Goal: Task Accomplishment & Management: Manage account settings

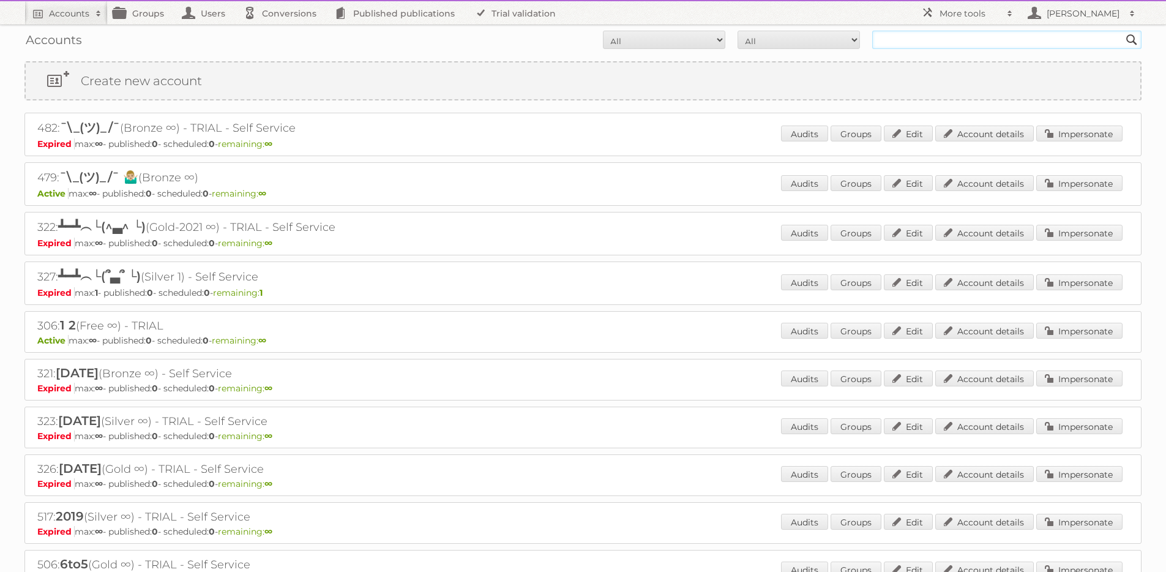
click at [906, 40] on input "text" at bounding box center [1006, 40] width 269 height 18
type input "[PERSON_NAME]"
click at [1123, 31] on input "Search" at bounding box center [1132, 40] width 18 height 18
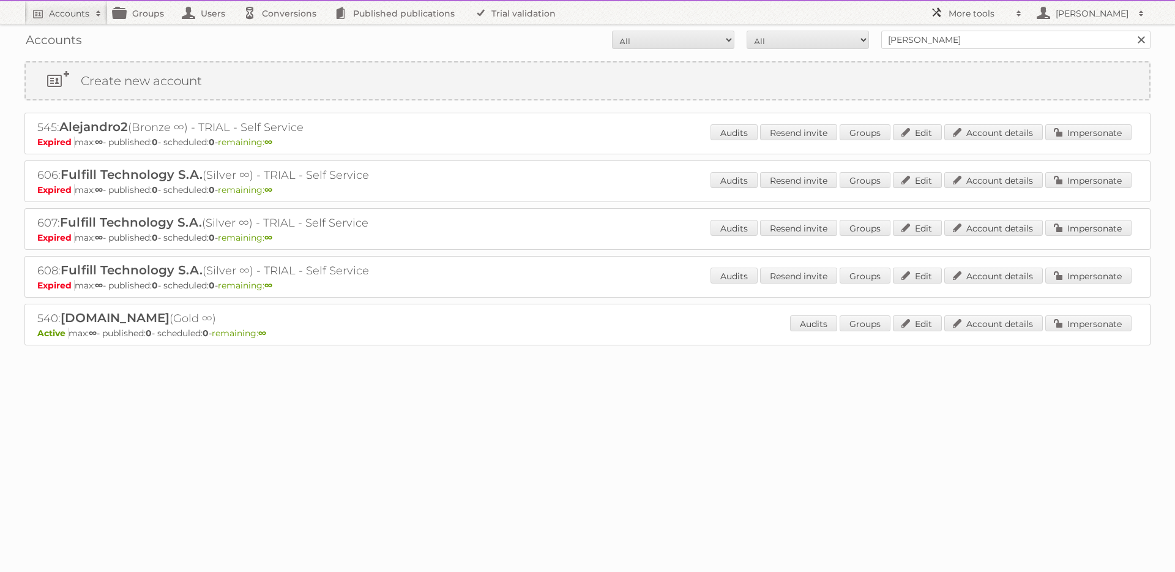
click at [969, 16] on h2 "More tools" at bounding box center [979, 13] width 61 height 12
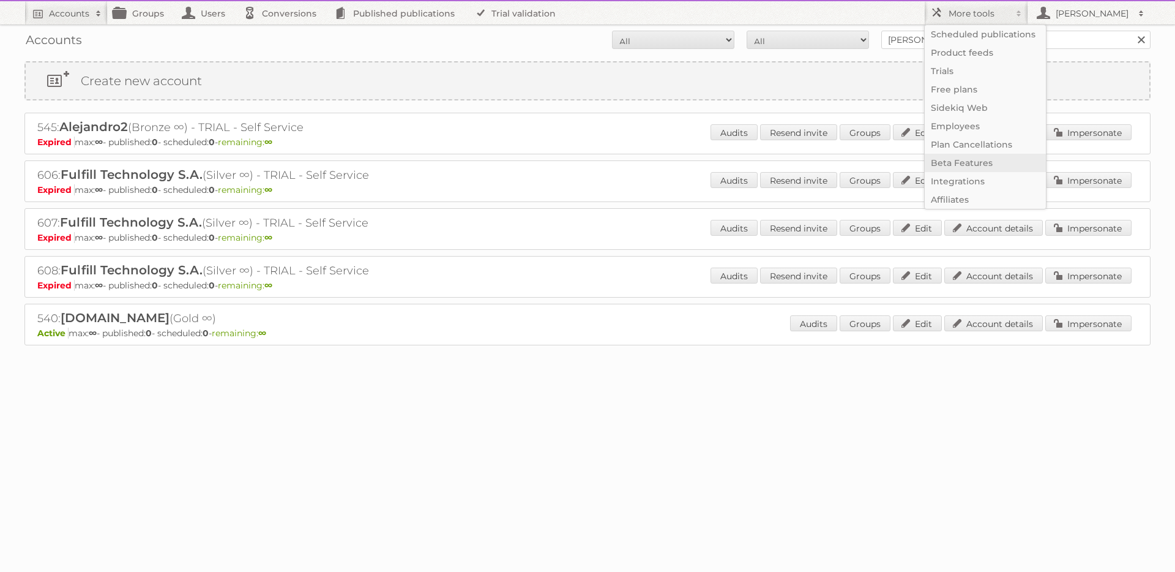
click at [970, 163] on link "Beta Features" at bounding box center [985, 163] width 121 height 18
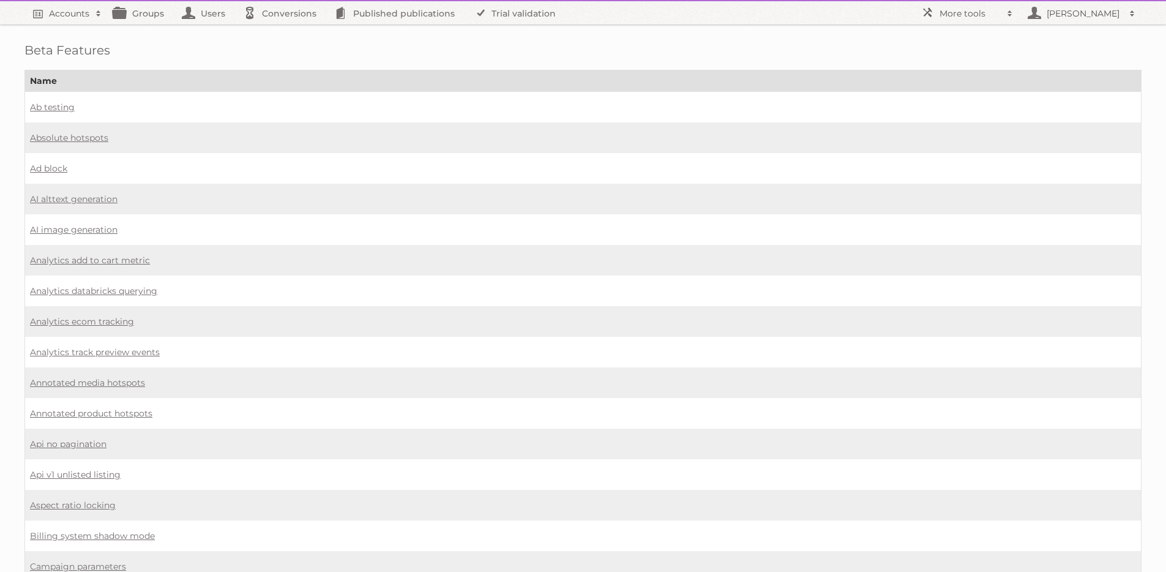
scroll to position [979, 0]
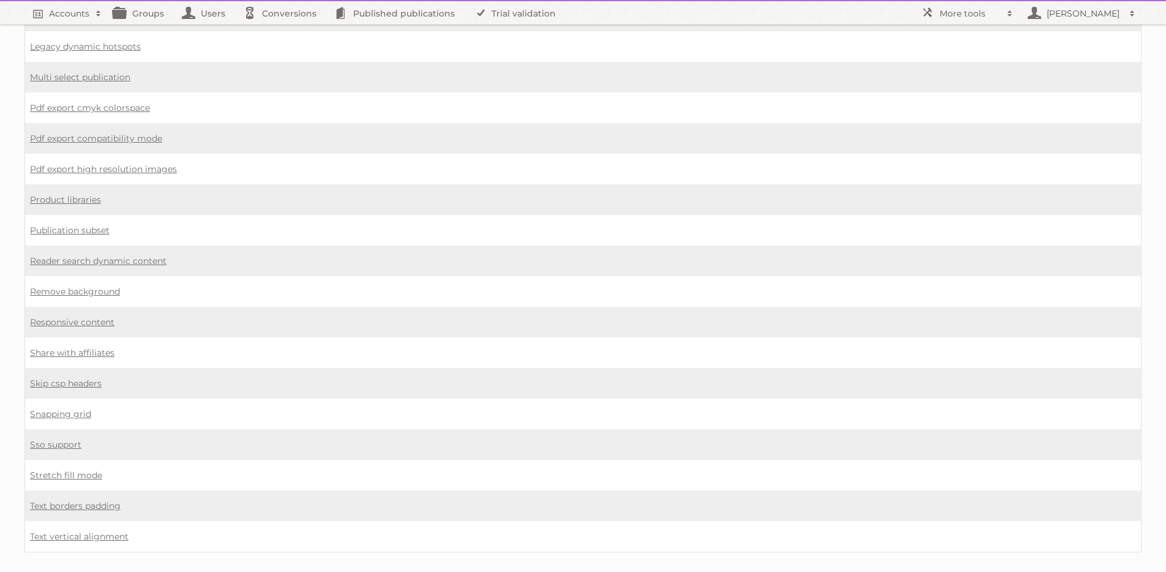
click at [89, 307] on td "Responsive content" at bounding box center [583, 322] width 1116 height 31
click at [88, 316] on link "Responsive content" at bounding box center [72, 321] width 84 height 11
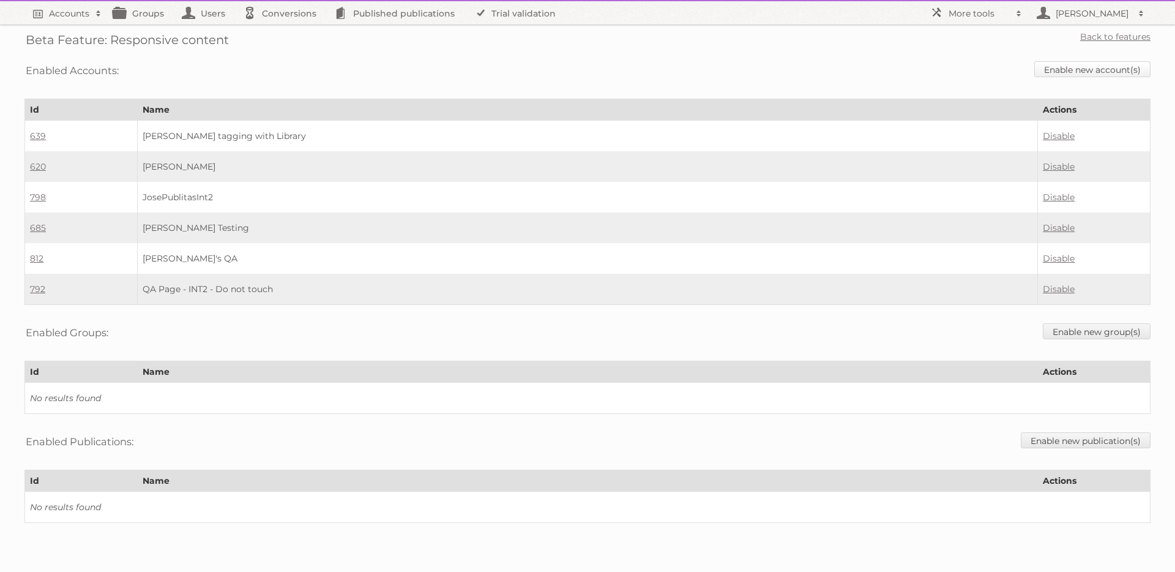
click at [1098, 71] on link "Enable new account(s)" at bounding box center [1092, 69] width 116 height 16
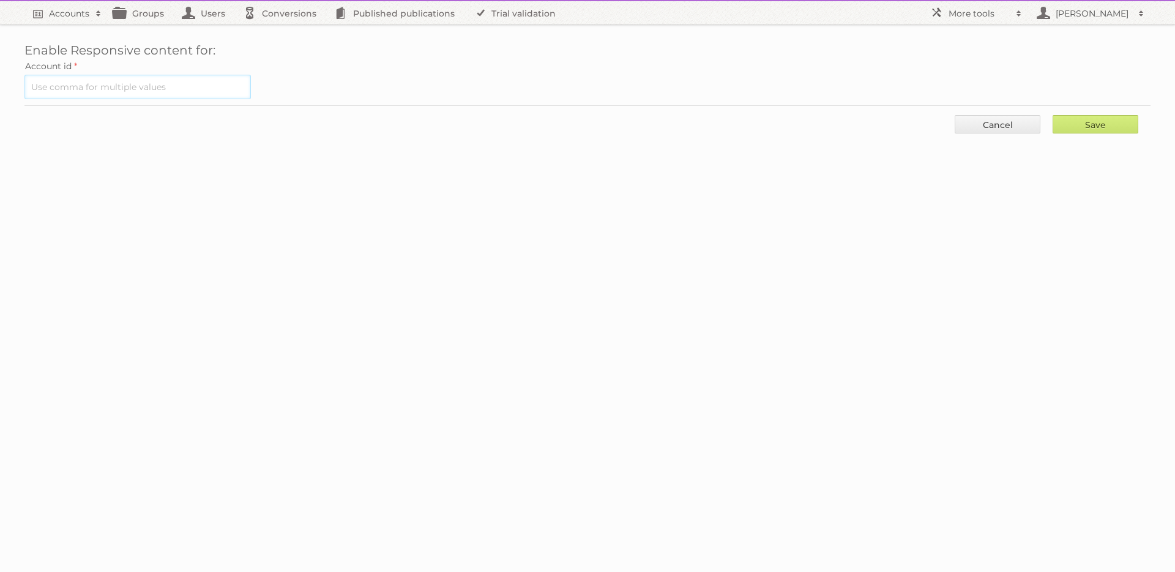
click at [106, 88] on input "text" at bounding box center [137, 87] width 226 height 24
type input "540"
click at [1091, 125] on input "Save" at bounding box center [1096, 124] width 86 height 18
type input "..."
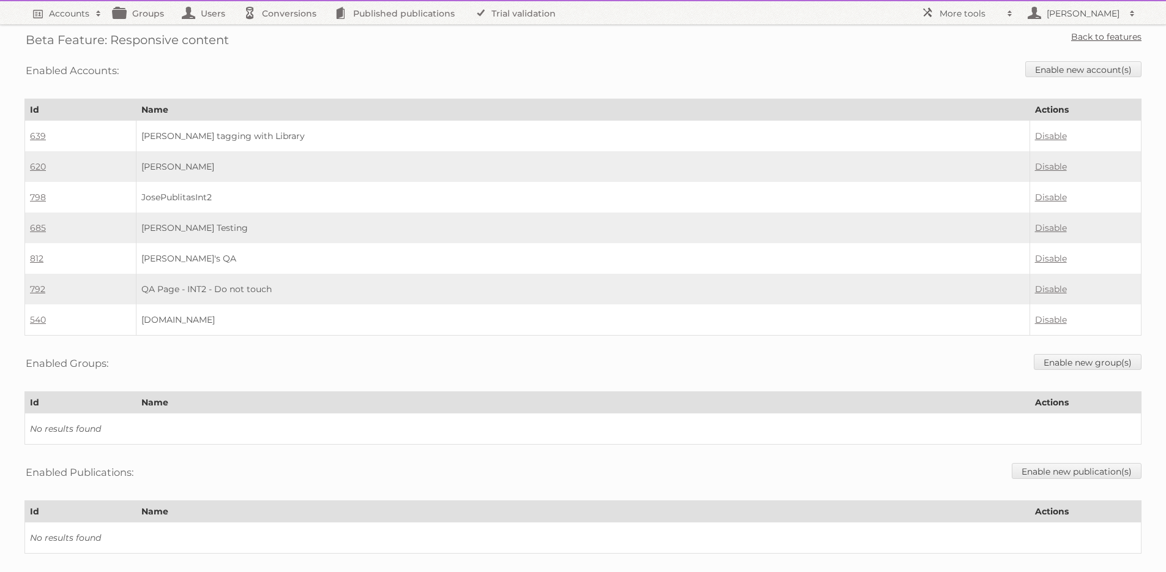
click at [1086, 34] on link "Back to features" at bounding box center [1106, 36] width 70 height 11
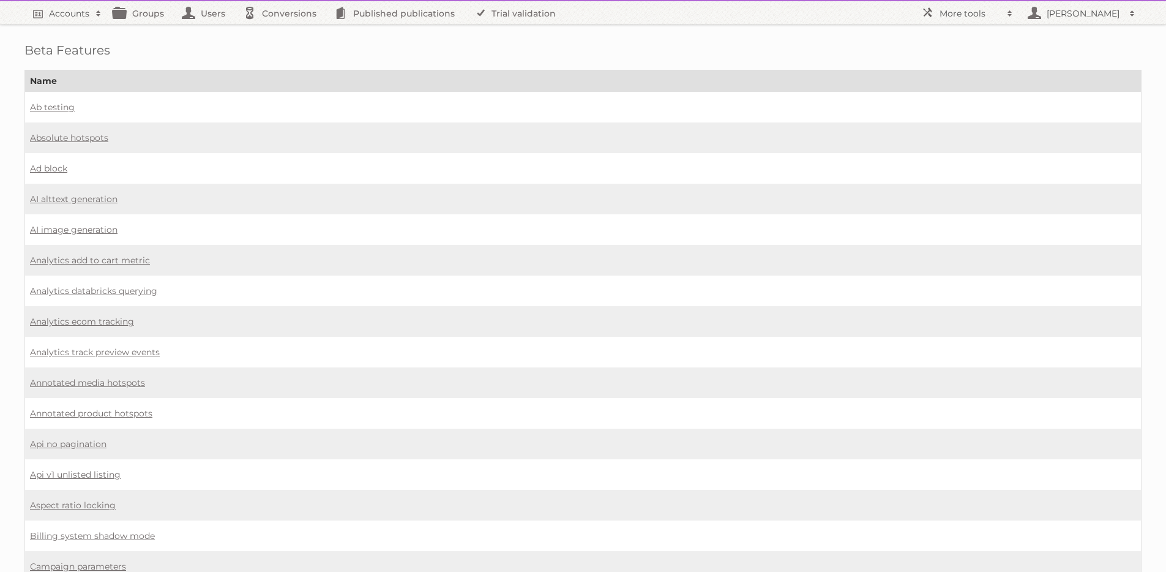
scroll to position [480, 0]
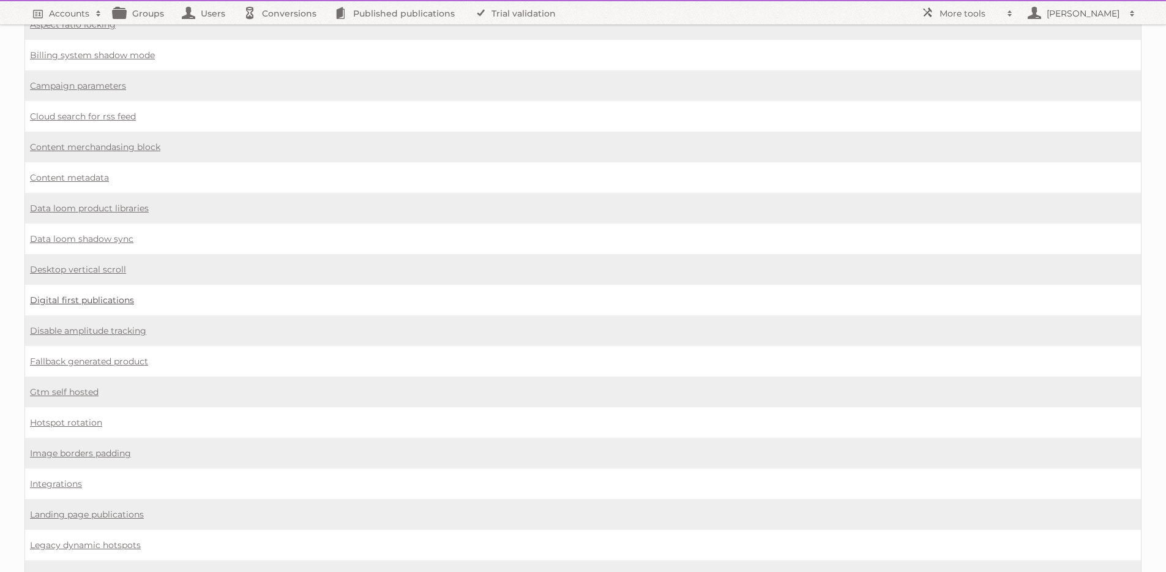
click at [97, 294] on link "Digital first publications" at bounding box center [82, 299] width 104 height 11
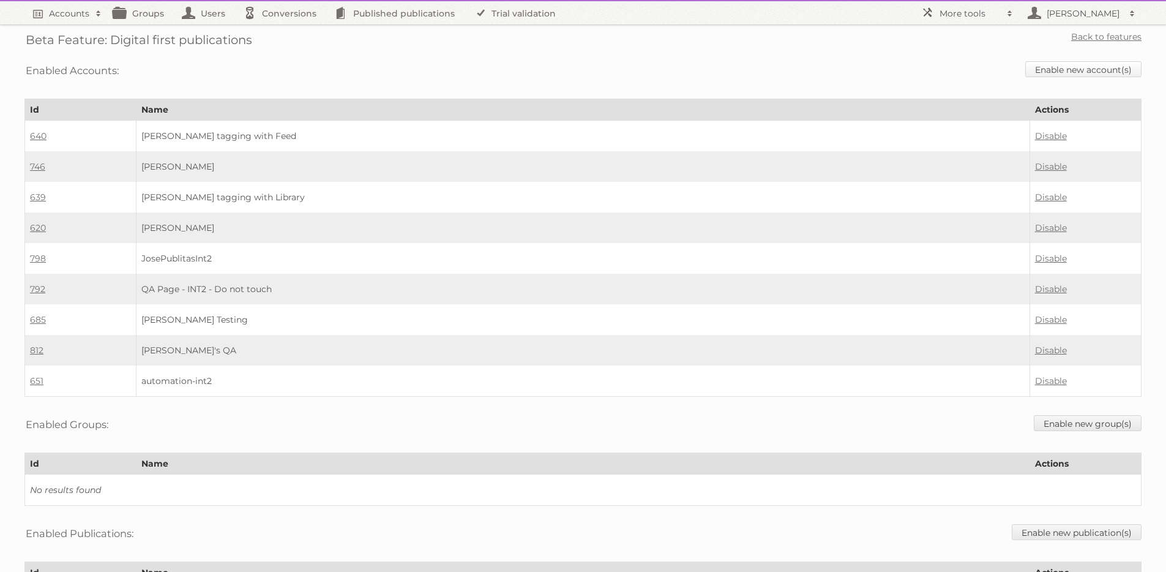
click at [1072, 69] on link "Enable new account(s)" at bounding box center [1083, 69] width 116 height 16
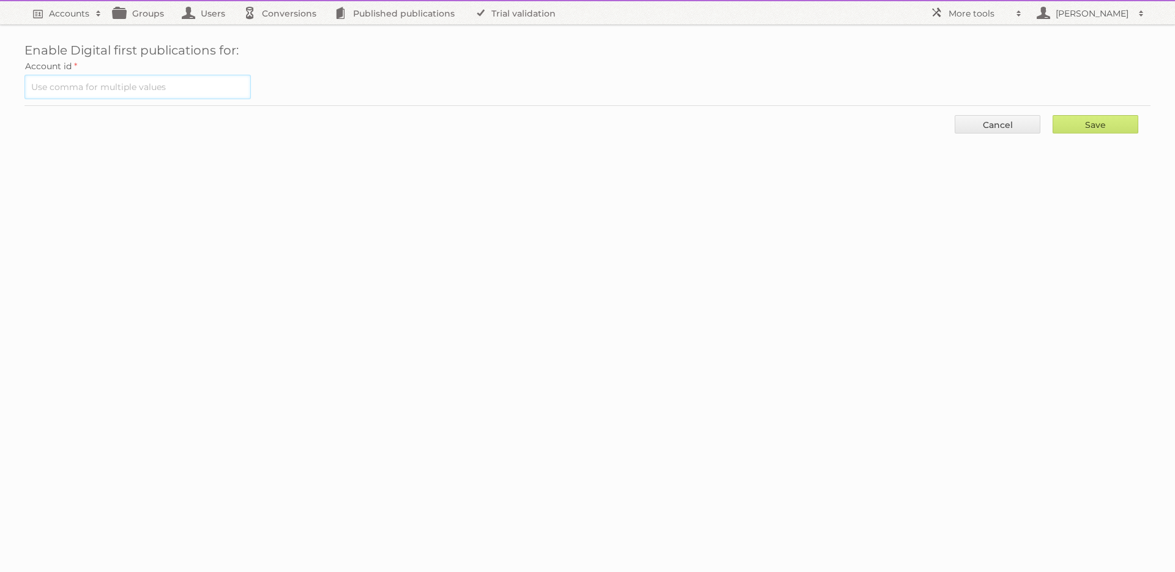
click at [115, 83] on input "text" at bounding box center [137, 87] width 226 height 24
type input "540"
click at [1087, 122] on input "Save" at bounding box center [1096, 124] width 86 height 18
type input "..."
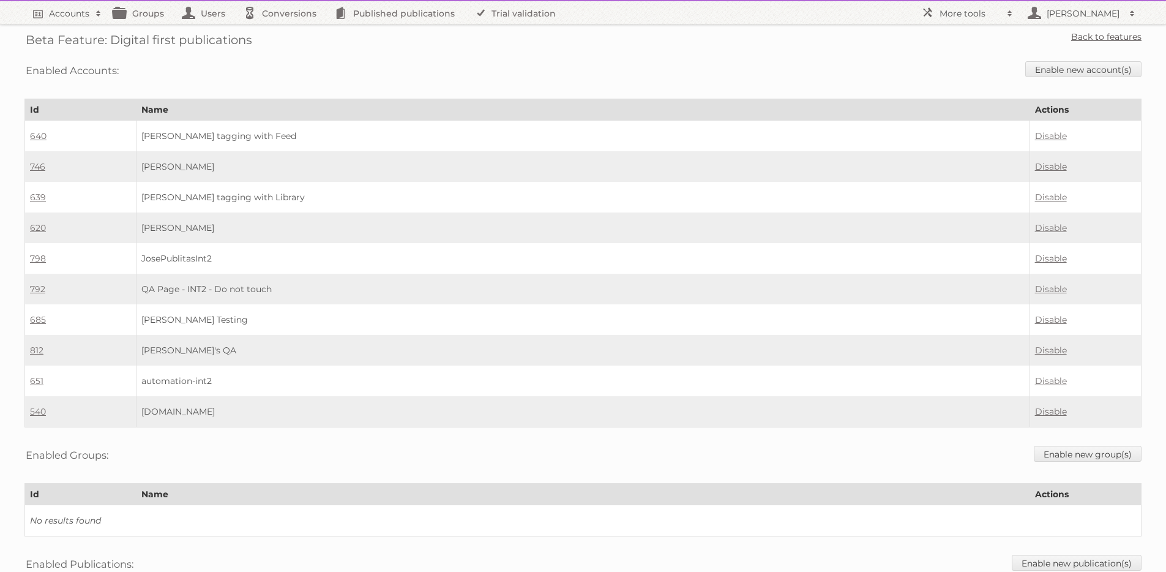
click at [1091, 36] on link "Back to features" at bounding box center [1106, 36] width 70 height 11
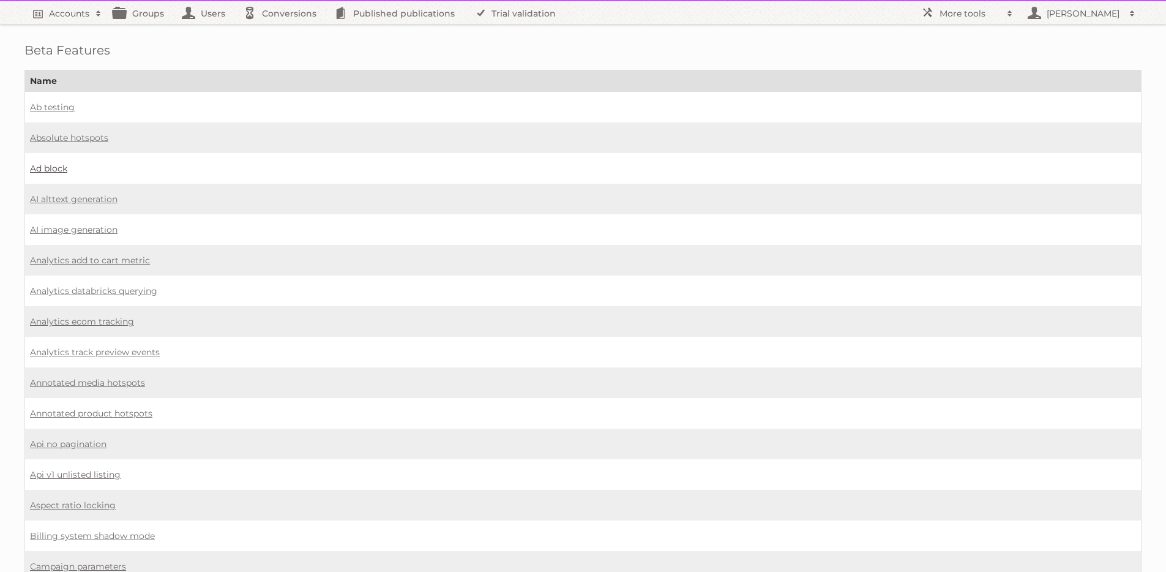
click at [54, 167] on link "Ad block" at bounding box center [48, 168] width 37 height 11
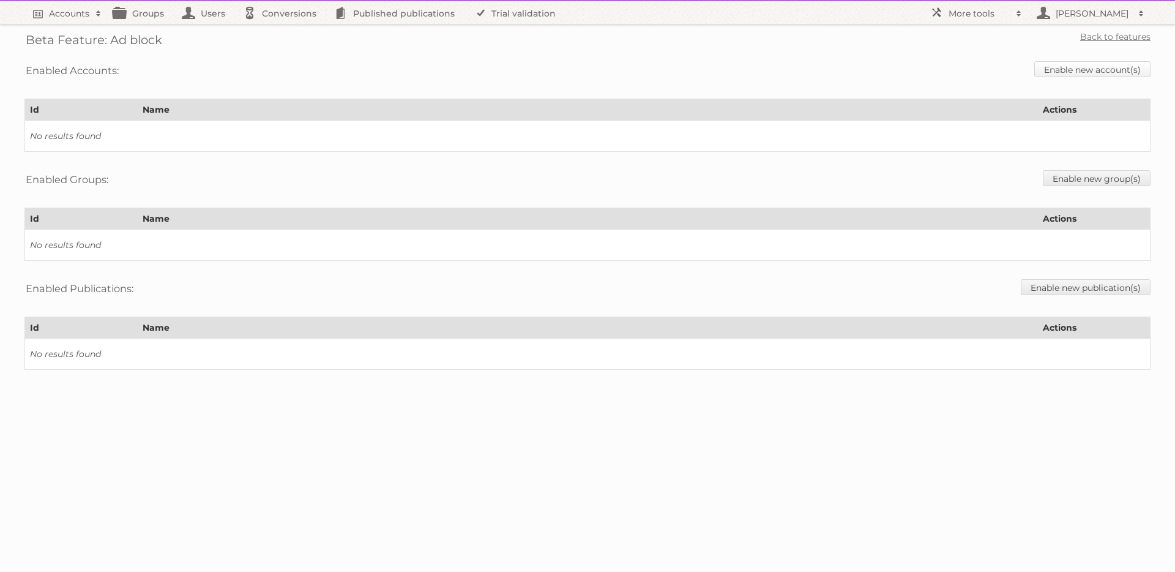
click at [1080, 67] on link "Enable new account(s)" at bounding box center [1092, 69] width 116 height 16
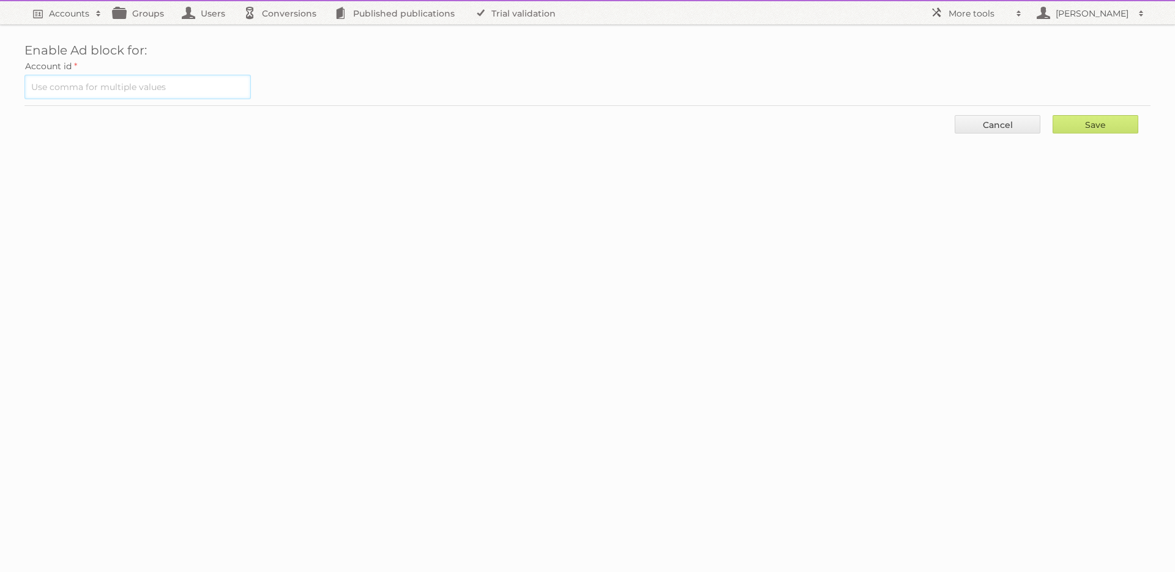
click at [123, 83] on input "text" at bounding box center [137, 87] width 226 height 24
type input "540"
click at [1108, 120] on input "Save" at bounding box center [1096, 124] width 86 height 18
type input "..."
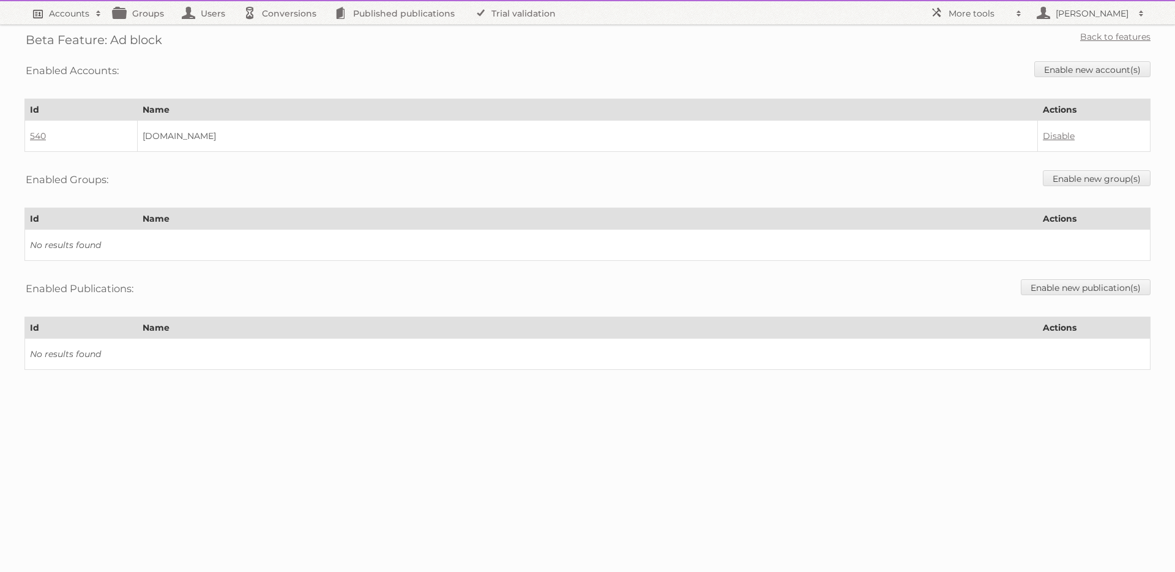
click at [65, 9] on h2 "Accounts" at bounding box center [69, 13] width 40 height 12
type input"] "540"
click at [282, 31] on input "Search" at bounding box center [291, 40] width 18 height 18
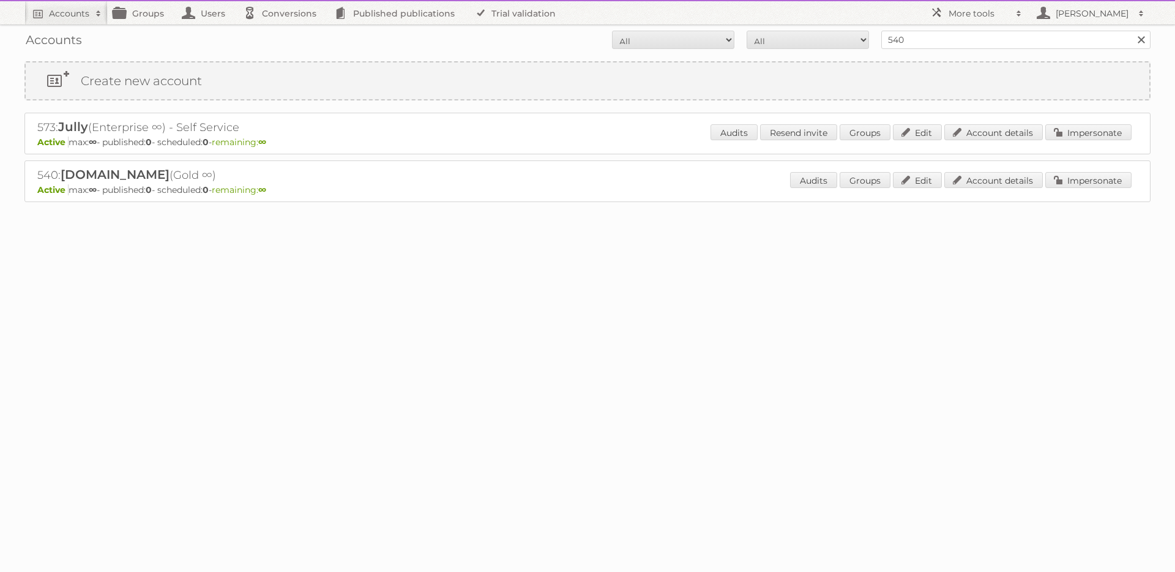
click at [98, 173] on span "Publitas.com" at bounding box center [115, 174] width 109 height 15
click at [911, 181] on link "Edit" at bounding box center [917, 180] width 49 height 16
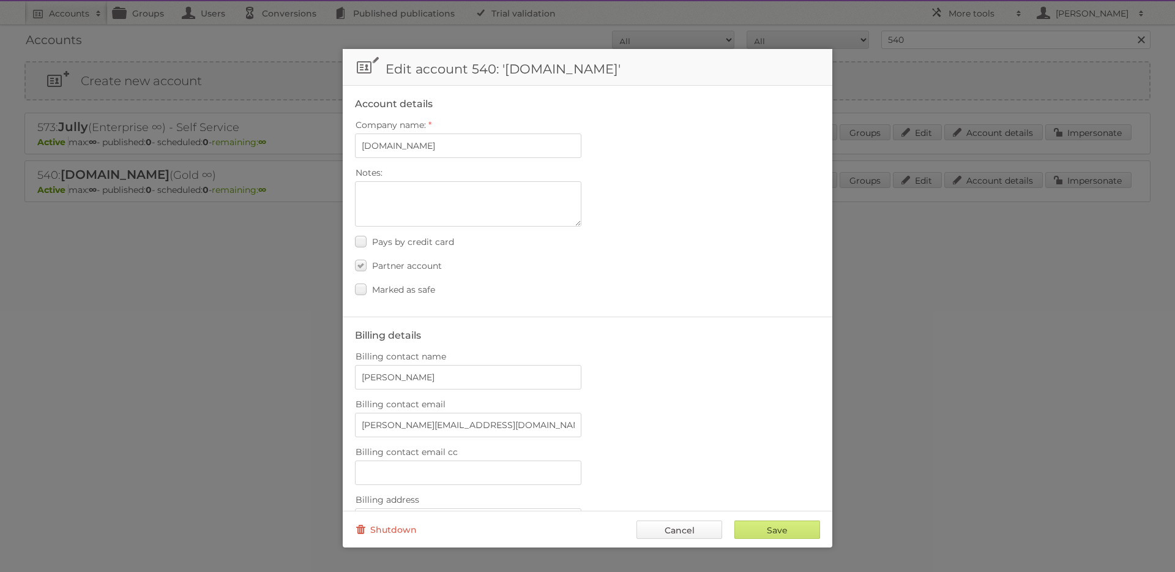
click at [679, 529] on link "Cancel" at bounding box center [680, 529] width 86 height 18
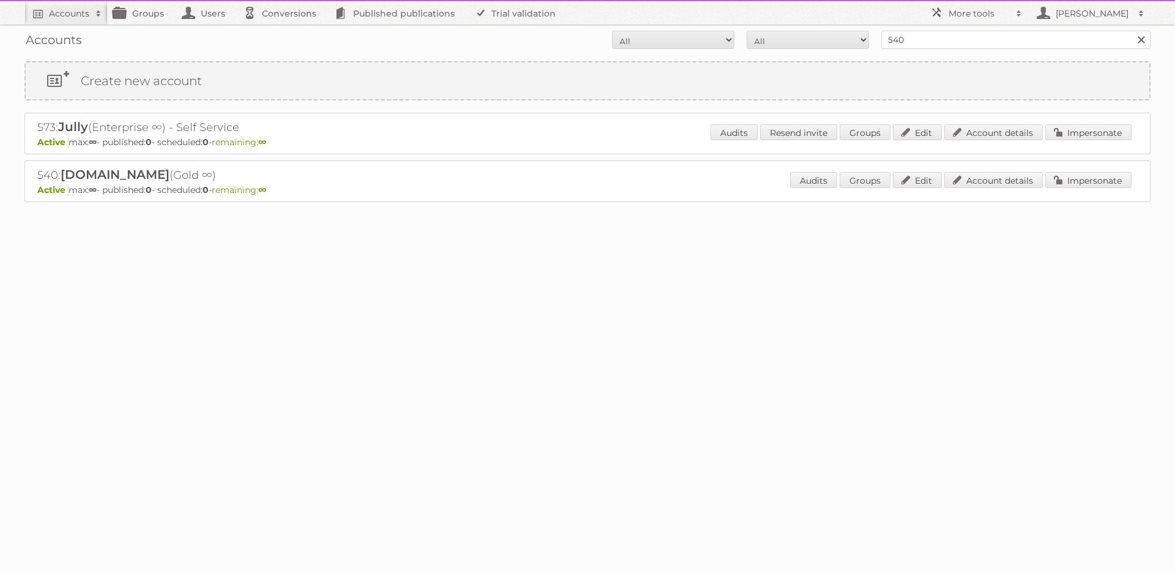
click at [53, 173] on h2 "540: Publitas.com (Gold ∞)" at bounding box center [251, 175] width 428 height 16
click at [921, 179] on link "Edit" at bounding box center [917, 180] width 49 height 16
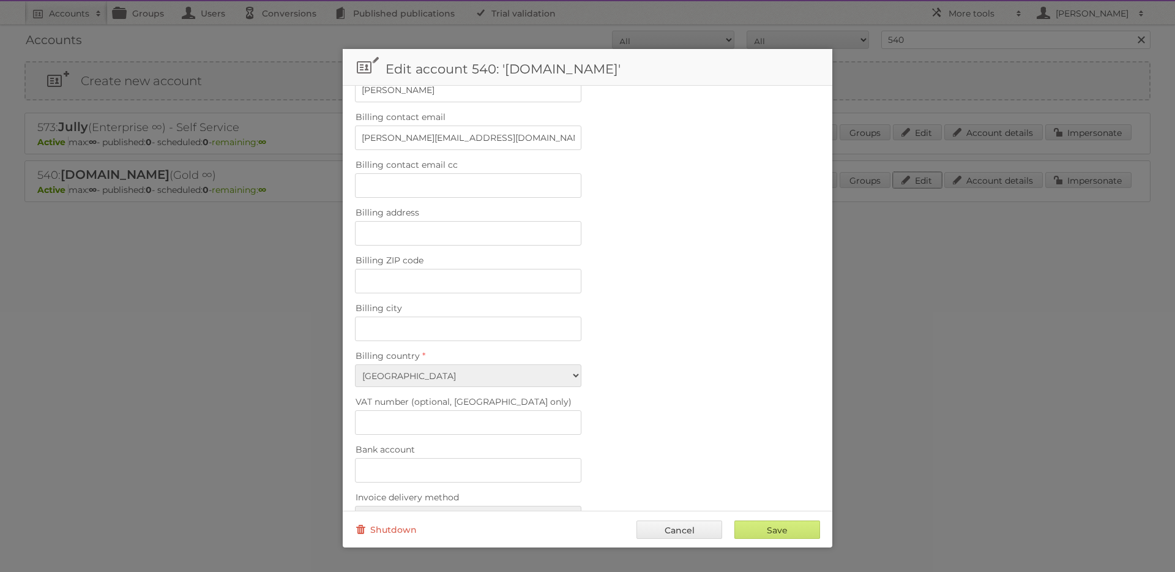
scroll to position [403, 0]
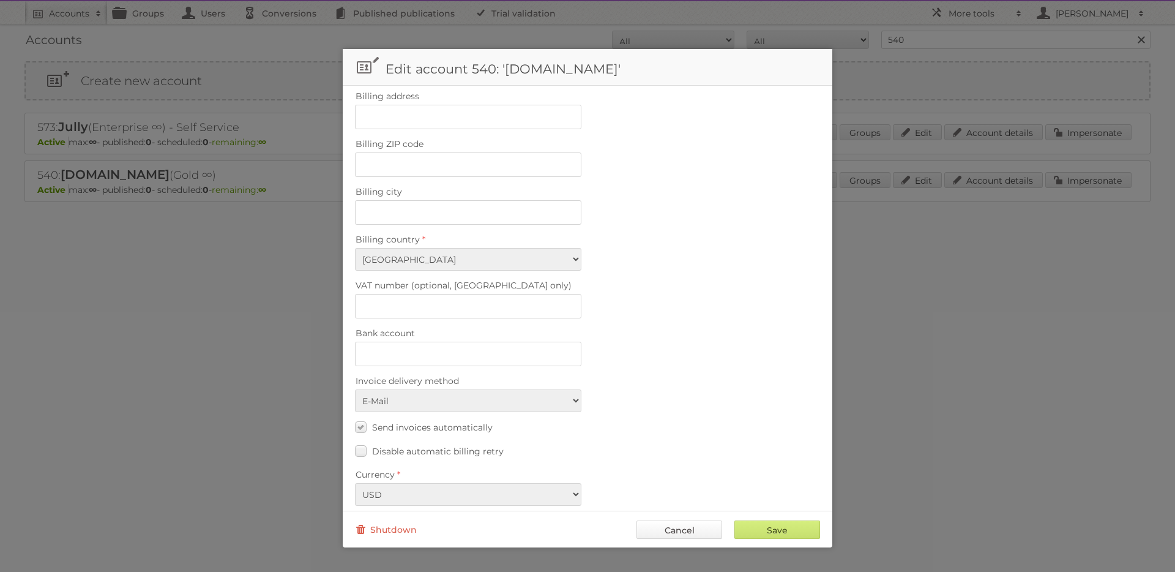
click at [693, 524] on link "Cancel" at bounding box center [680, 529] width 86 height 18
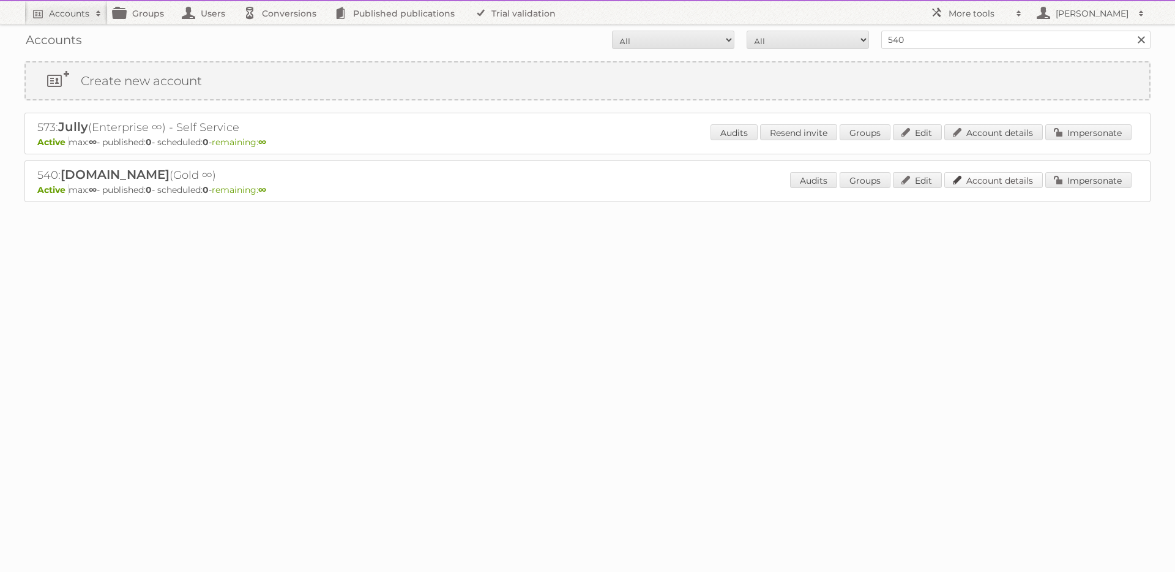
click at [1000, 182] on link "Account details" at bounding box center [993, 180] width 99 height 16
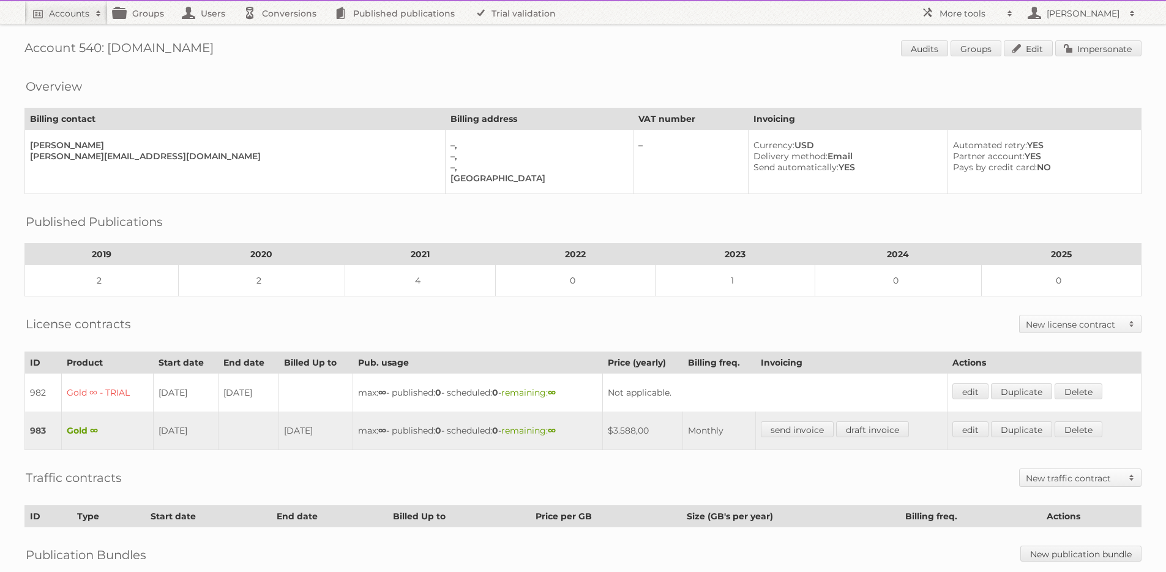
scroll to position [152, 0]
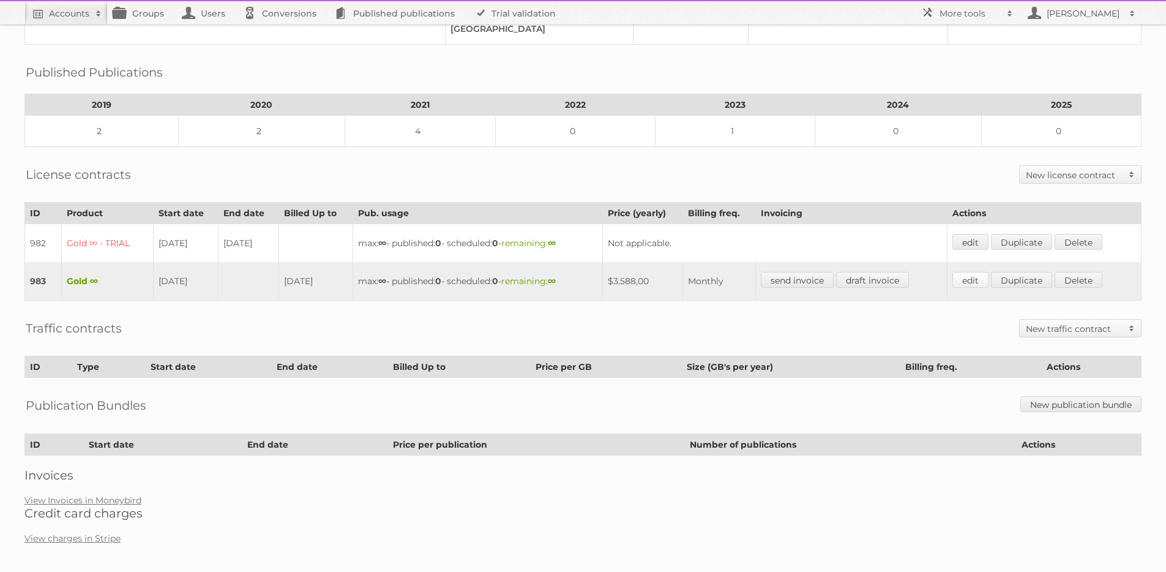
click at [979, 278] on link "edit" at bounding box center [970, 280] width 36 height 16
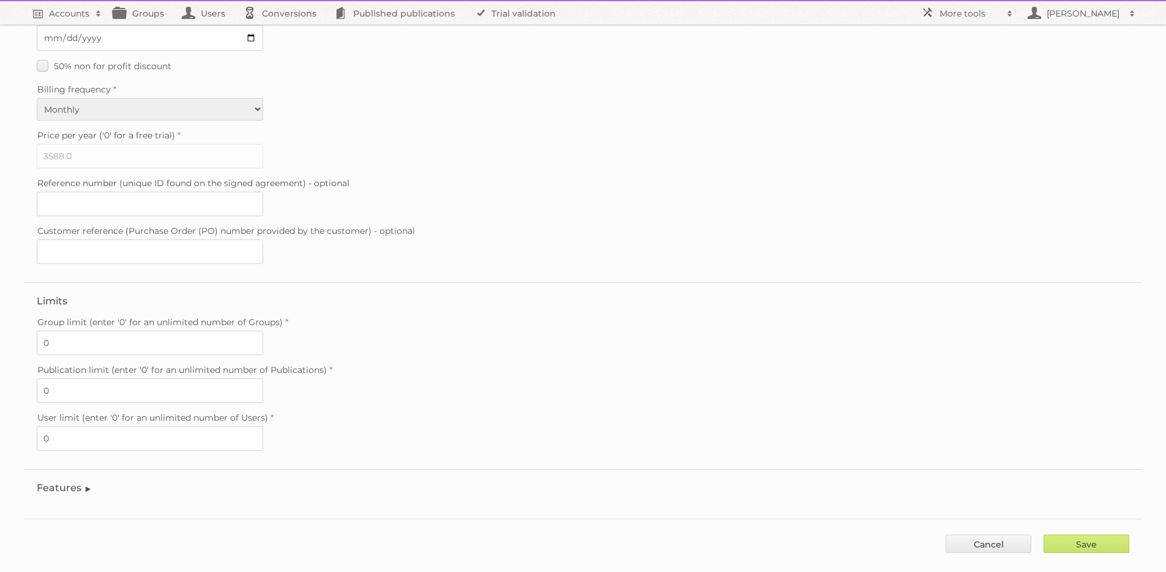
scroll to position [211, 0]
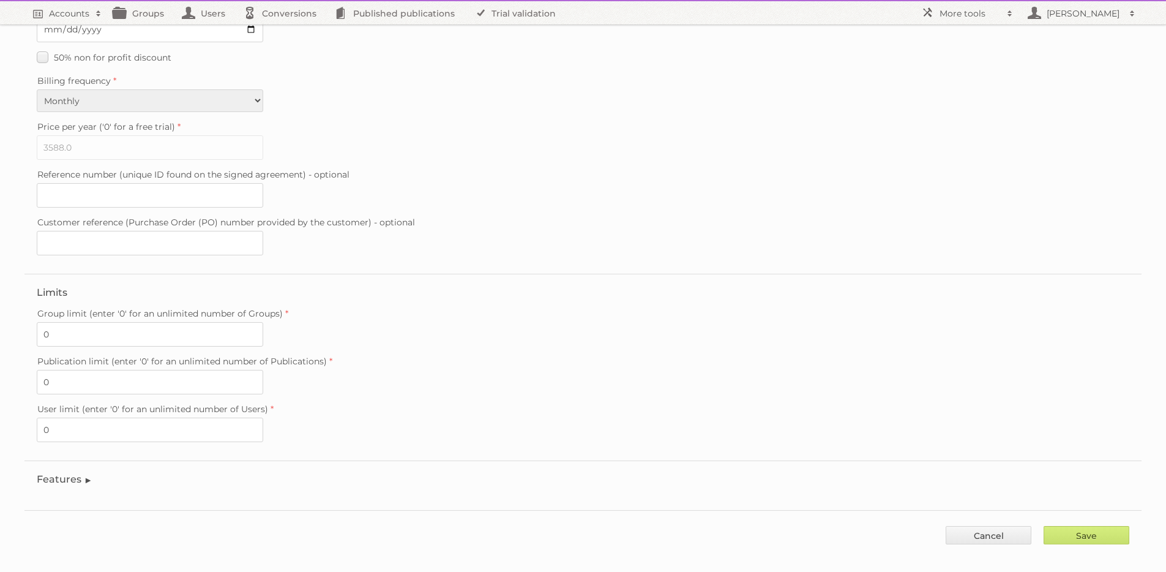
click at [61, 473] on legend "Features" at bounding box center [65, 479] width 56 height 12
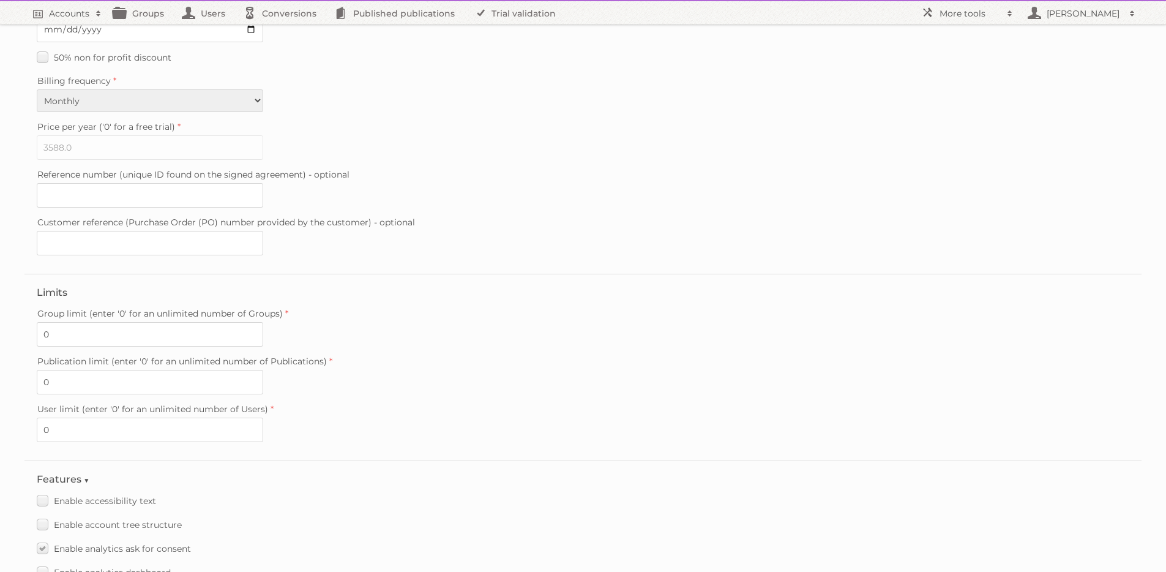
scroll to position [1464, 0]
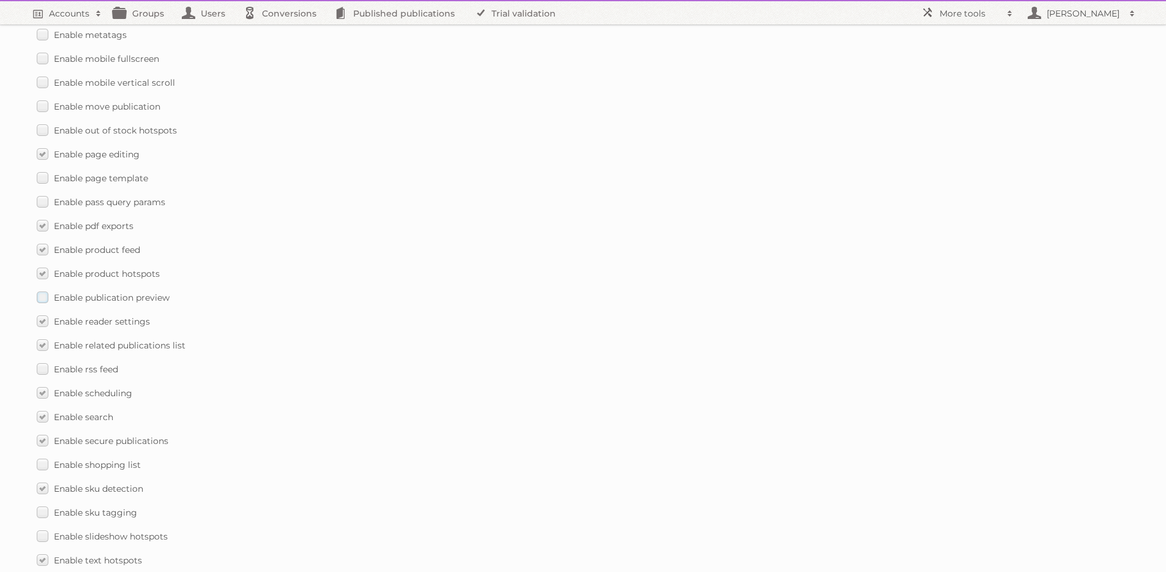
click at [42, 288] on label "Enable publication preview" at bounding box center [103, 297] width 133 height 18
click at [0, 0] on input "Enable publication preview" at bounding box center [0, 0] width 0 height 0
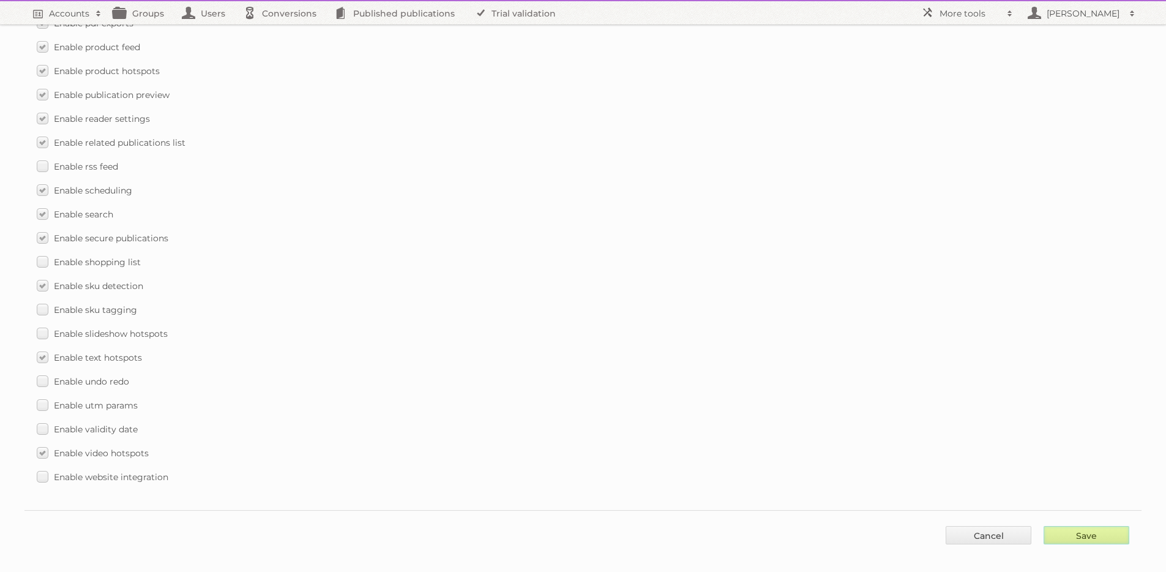
click at [1071, 529] on input "Save" at bounding box center [1087, 535] width 86 height 18
type input "..."
